Goal: Information Seeking & Learning: Understand process/instructions

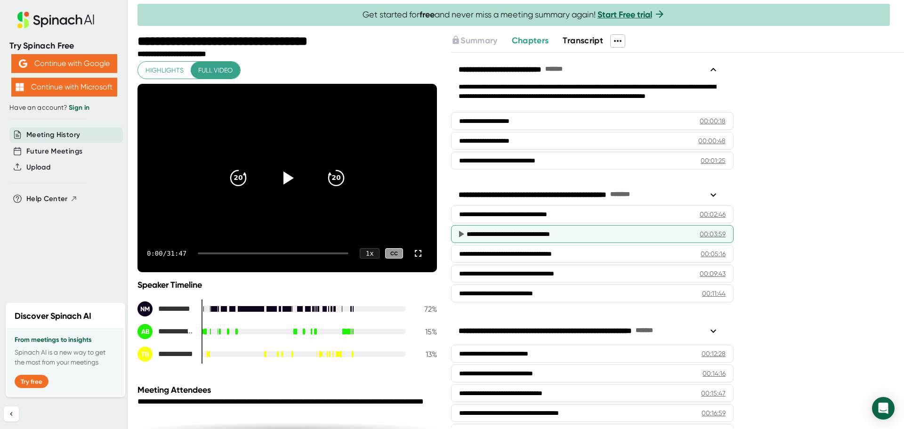
click at [462, 235] on icon at bounding box center [461, 234] width 5 height 7
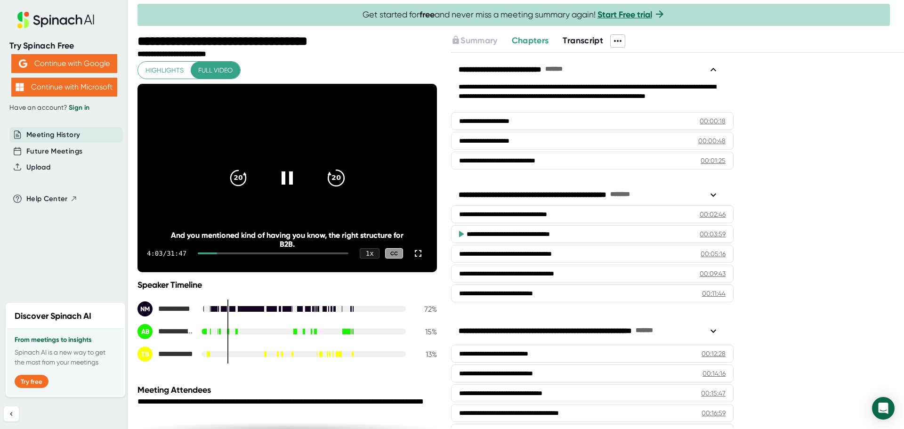
click at [324, 175] on icon "20" at bounding box center [336, 178] width 24 height 24
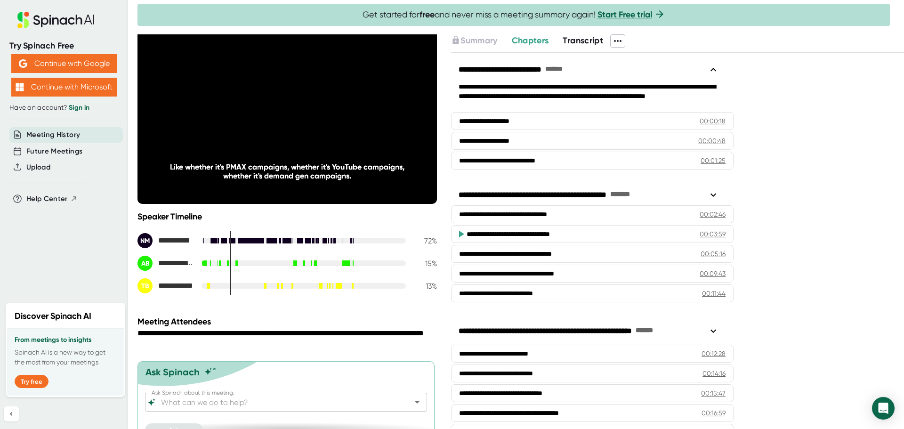
scroll to position [86, 0]
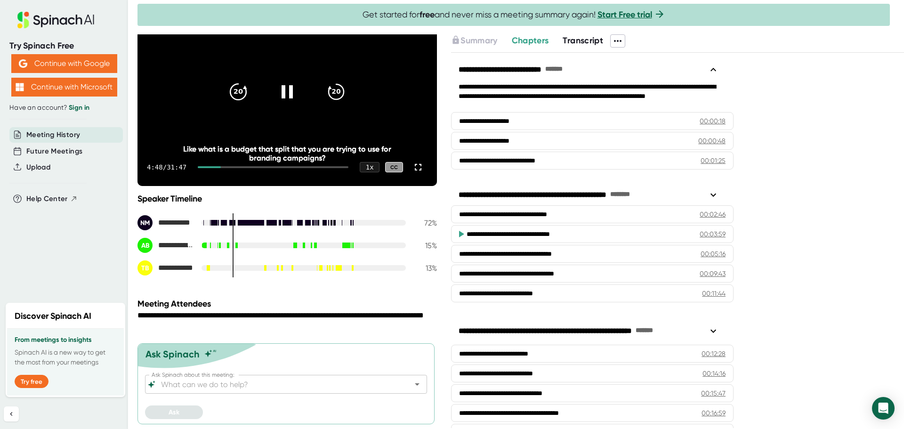
click at [233, 92] on icon "20" at bounding box center [239, 92] width 24 height 24
click at [335, 95] on icon "20" at bounding box center [336, 92] width 24 height 24
click at [332, 91] on icon "20" at bounding box center [336, 92] width 24 height 24
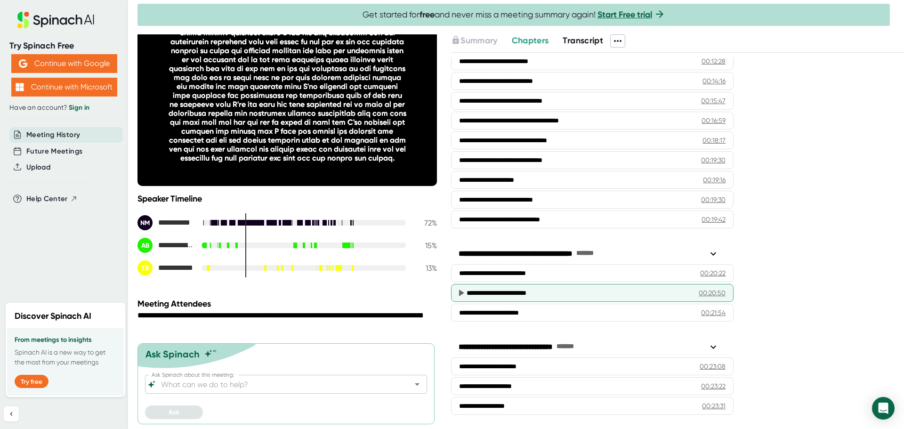
scroll to position [198, 0]
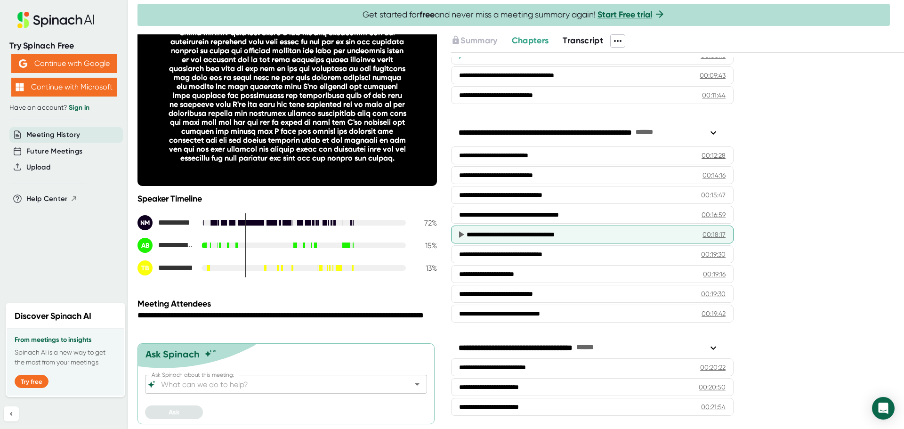
click at [462, 238] on icon at bounding box center [460, 234] width 11 height 11
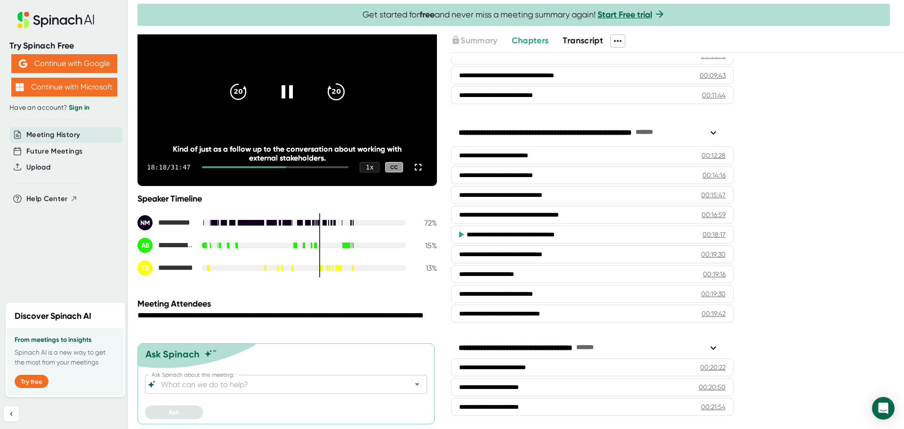
click at [338, 90] on icon "20" at bounding box center [336, 92] width 24 height 24
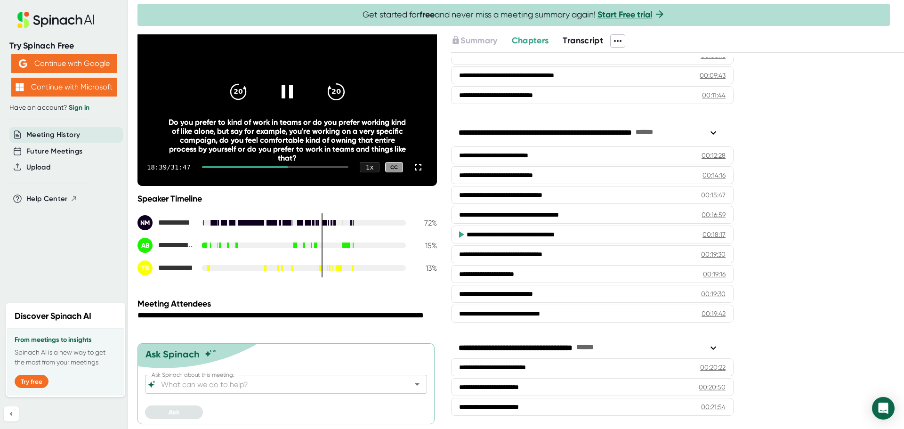
click at [338, 90] on icon "20" at bounding box center [336, 92] width 24 height 24
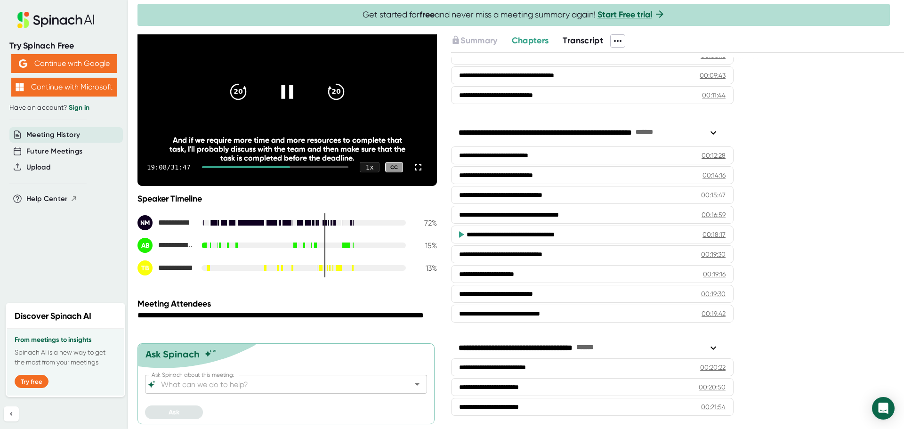
click at [295, 92] on div at bounding box center [287, 92] width 40 height 40
click at [284, 89] on icon at bounding box center [289, 92] width 11 height 14
click at [331, 91] on icon "20" at bounding box center [336, 92] width 24 height 24
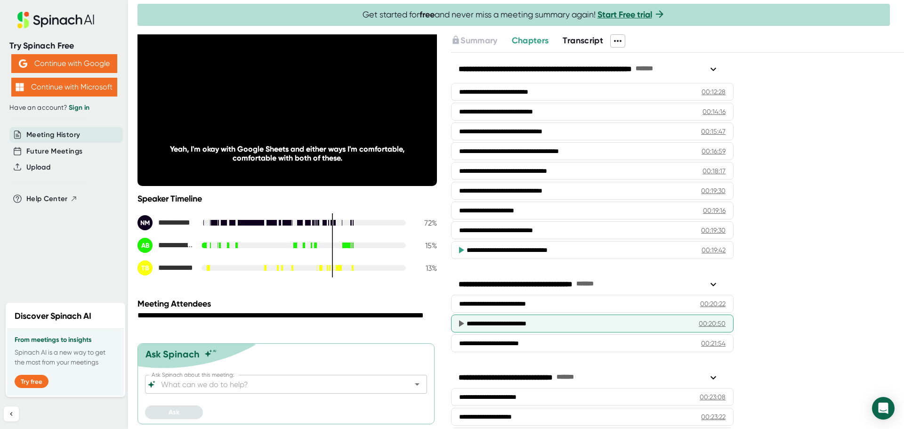
scroll to position [245, 0]
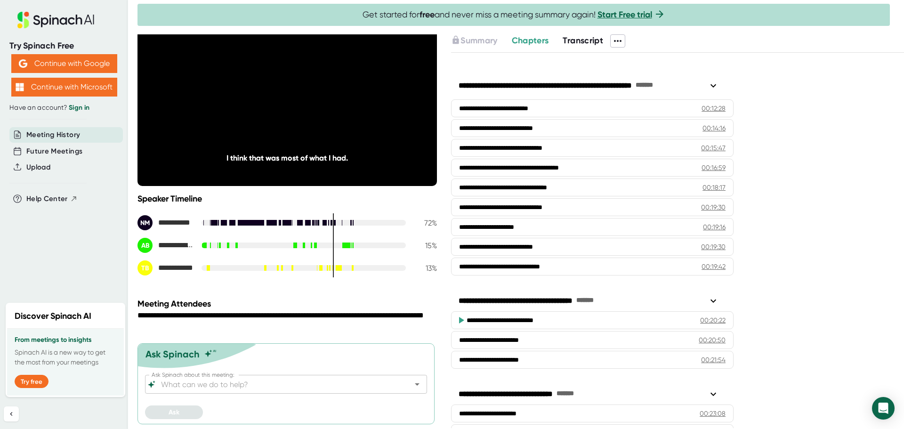
click at [461, 317] on icon at bounding box center [460, 320] width 11 height 11
click at [340, 96] on icon "20" at bounding box center [336, 92] width 24 height 24
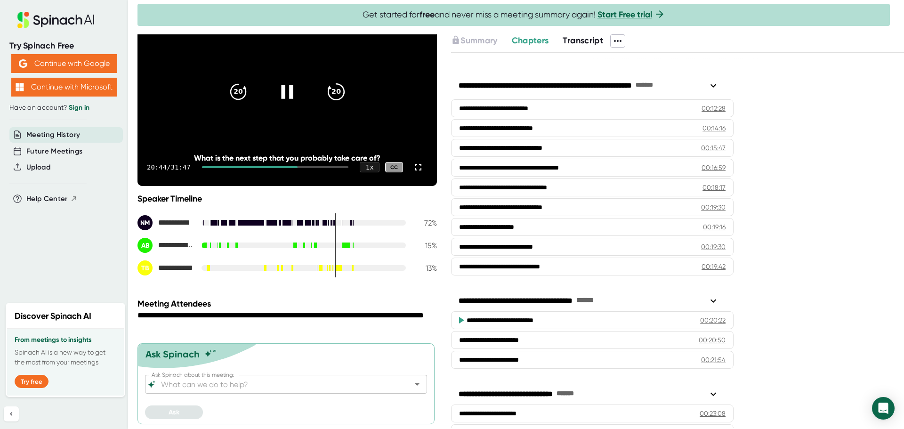
click at [335, 94] on icon "20" at bounding box center [336, 92] width 24 height 24
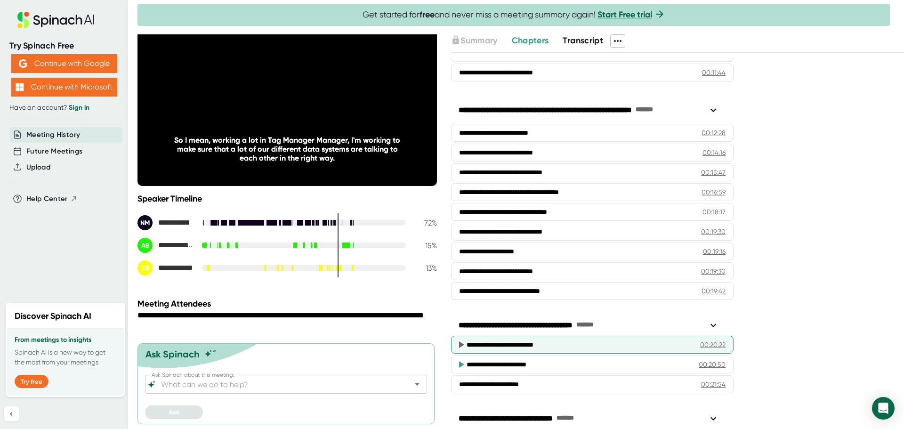
scroll to position [198, 0]
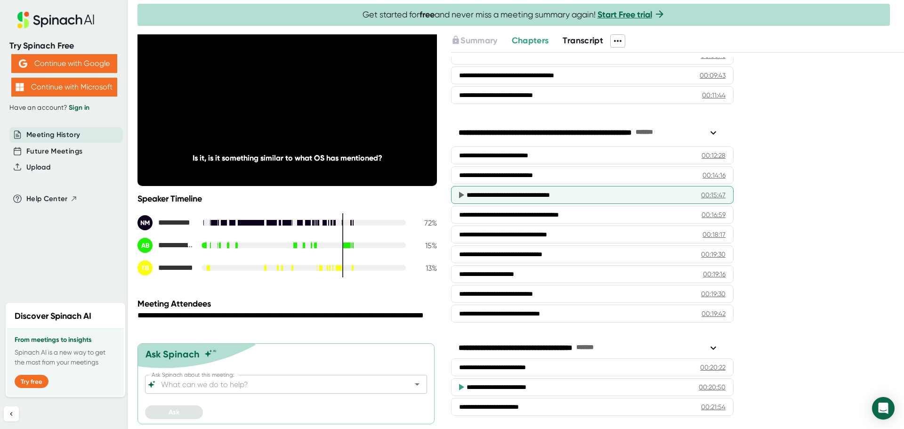
click at [462, 192] on icon at bounding box center [460, 194] width 11 height 11
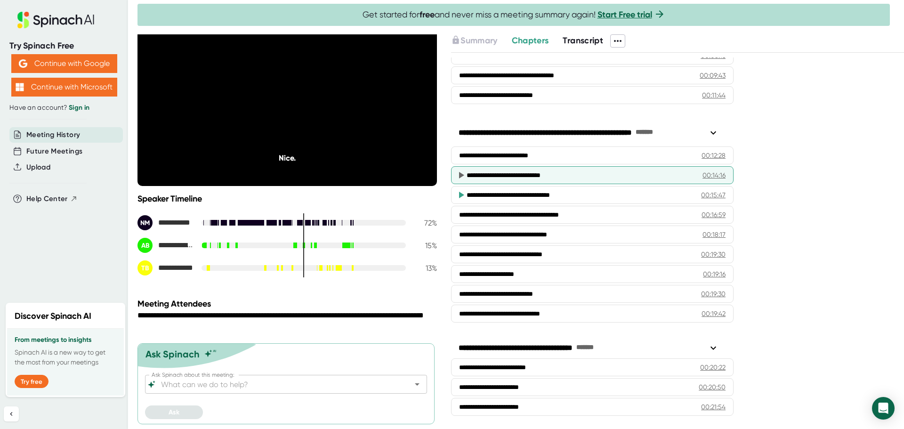
click at [462, 173] on icon at bounding box center [460, 175] width 11 height 11
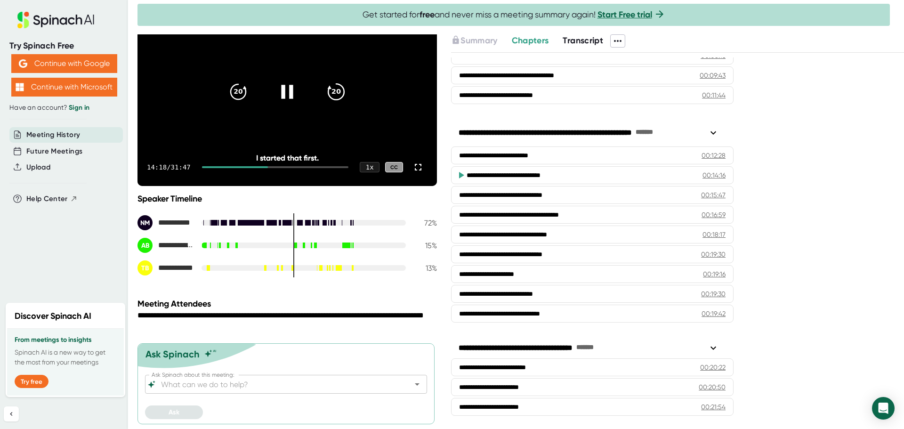
click at [330, 94] on icon "20" at bounding box center [336, 92] width 24 height 24
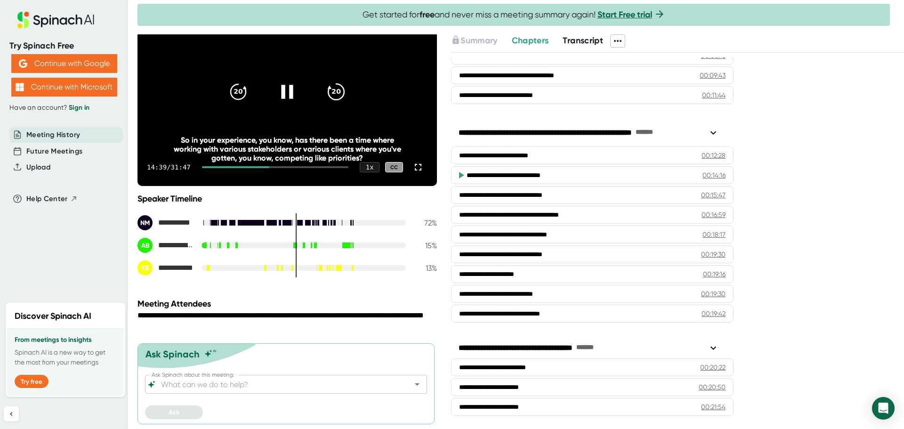
click at [332, 93] on icon "20" at bounding box center [336, 92] width 24 height 24
click at [335, 97] on icon "20" at bounding box center [336, 92] width 24 height 24
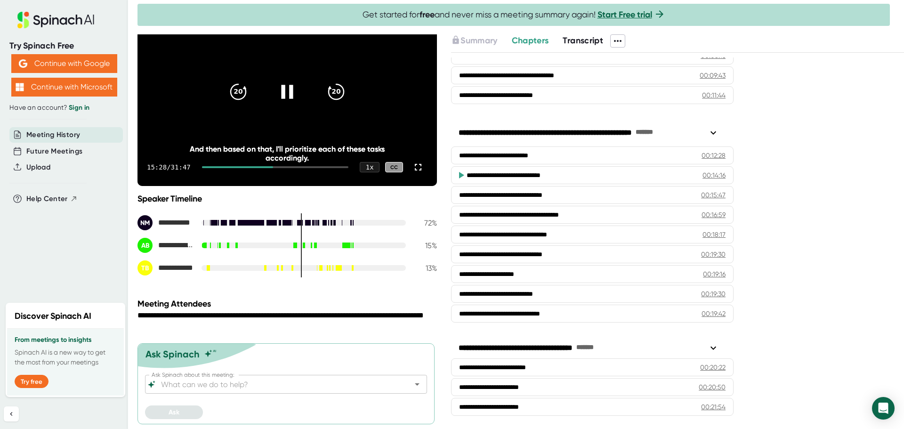
click at [278, 96] on icon at bounding box center [288, 92] width 24 height 24
